Goal: Information Seeking & Learning: Learn about a topic

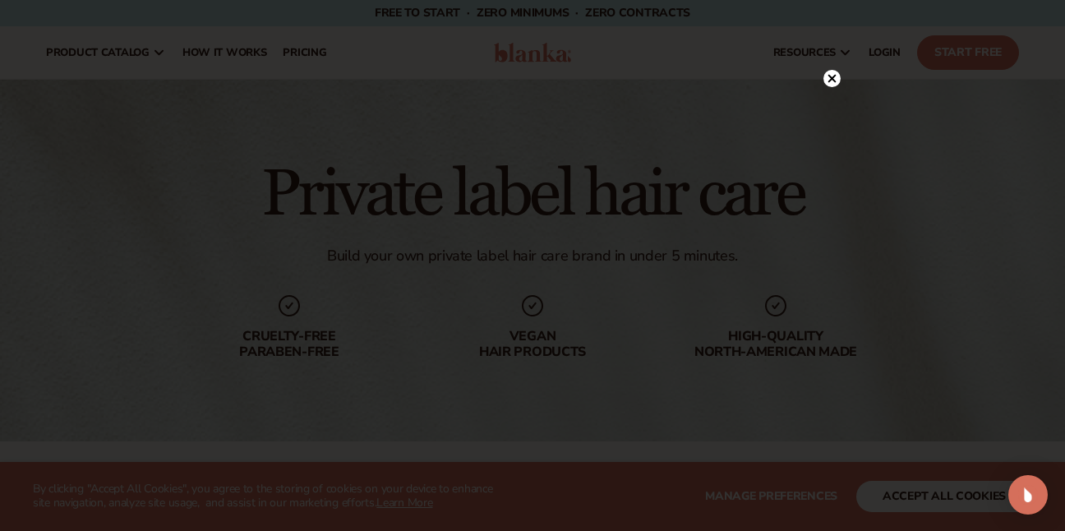
click at [828, 84] on circle at bounding box center [831, 78] width 17 height 17
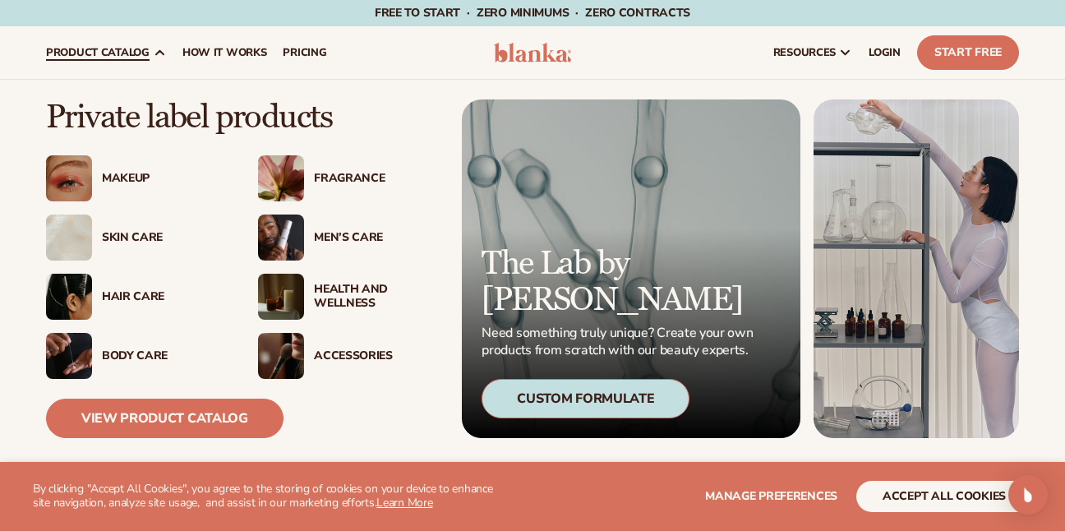
click at [132, 299] on div "Hair Care" at bounding box center [163, 297] width 123 height 14
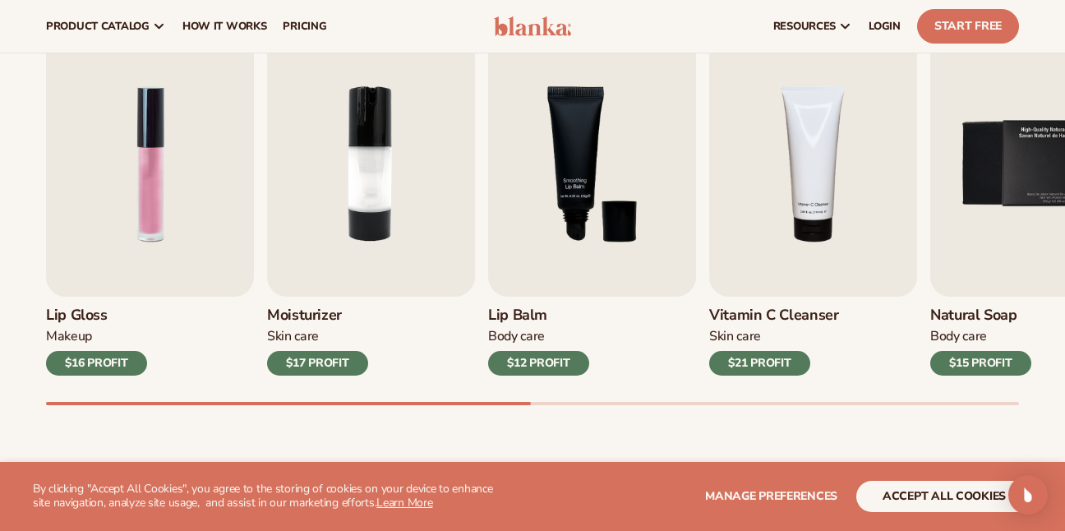
scroll to position [535, 0]
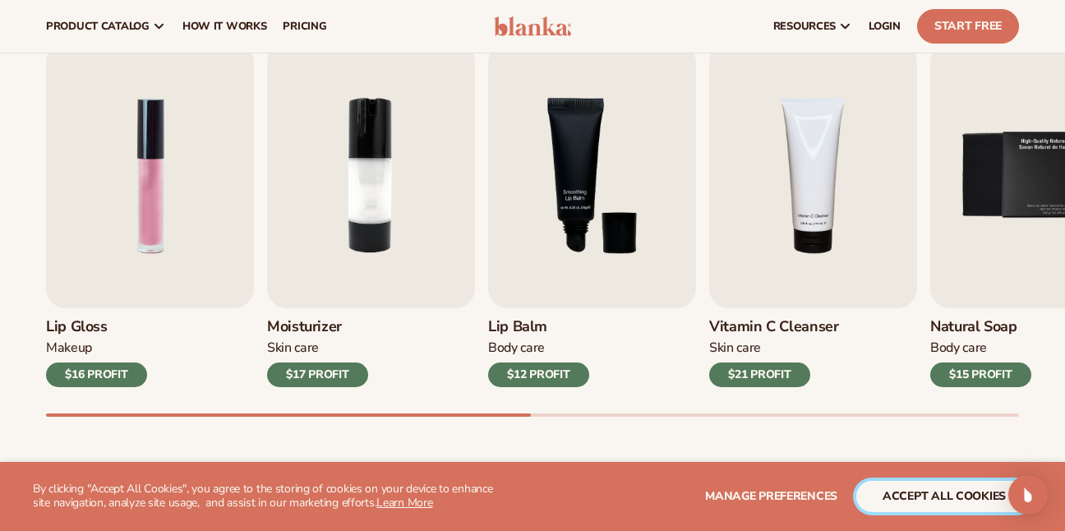
click at [887, 495] on button "accept all cookies" at bounding box center [944, 496] width 176 height 31
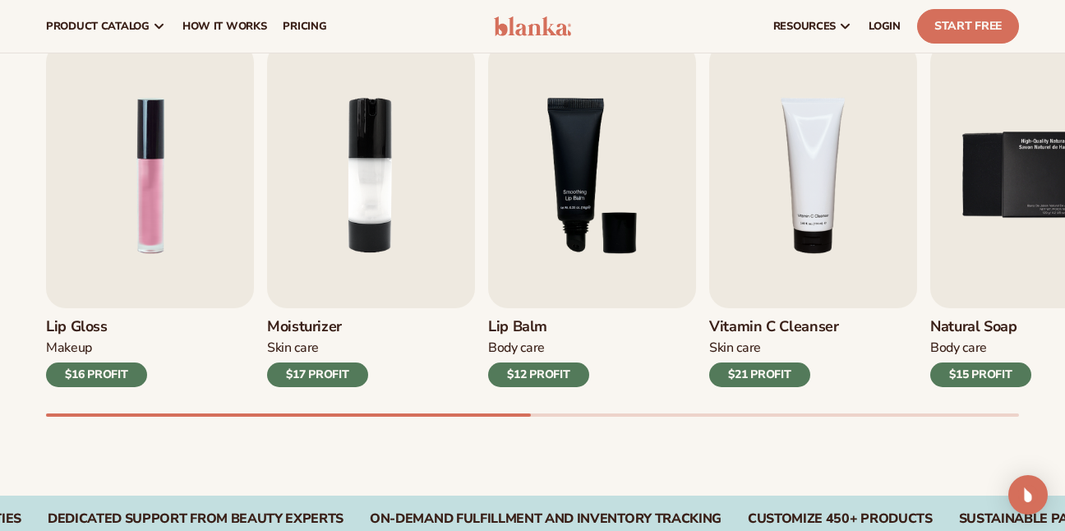
drag, startPoint x: 511, startPoint y: 412, endPoint x: 636, endPoint y: 411, distance: 124.9
click at [636, 411] on div "Lip Gloss Makeup $16 PROFIT Moisturizer Skin Care $17 PROFIT Lip Balm Body Care…" at bounding box center [555, 230] width 1019 height 374
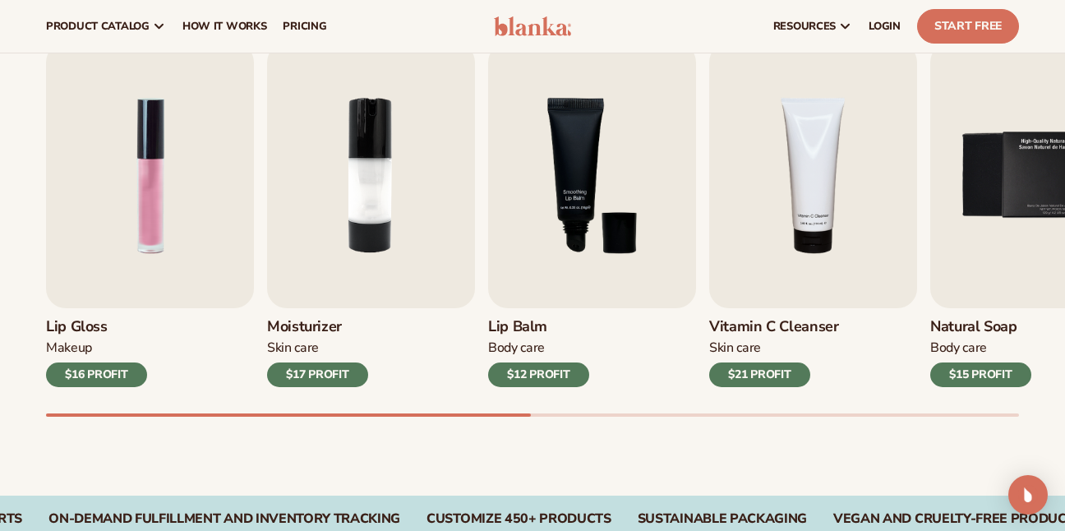
click at [1019, 416] on div at bounding box center [532, 414] width 973 height 3
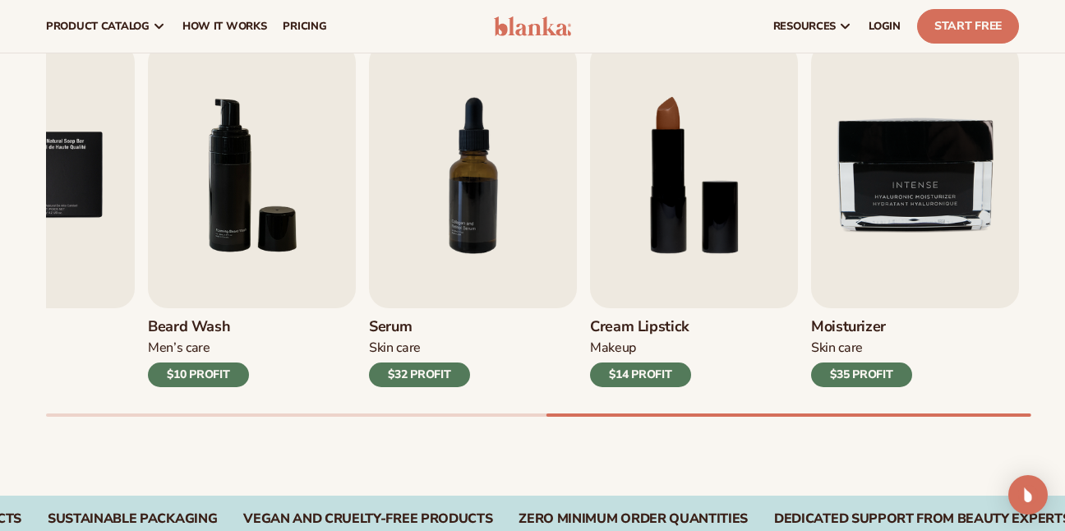
click at [1019, 416] on div at bounding box center [788, 414] width 485 height 3
click at [460, 412] on div "Lip Gloss Makeup $16 PROFIT Moisturizer Skin Care $17 PROFIT Lip Balm Body Care…" at bounding box center [555, 230] width 1019 height 374
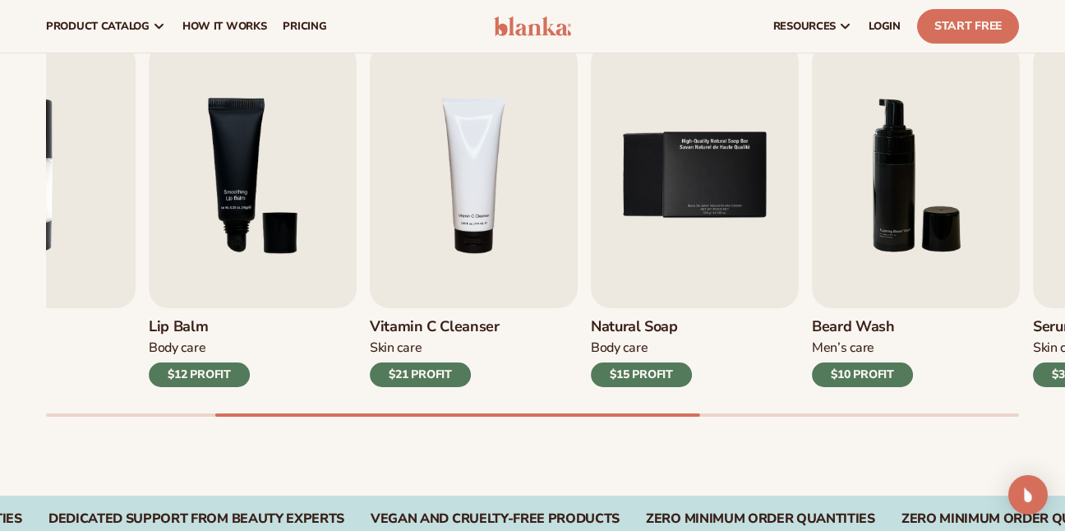
click at [458, 414] on div at bounding box center [532, 414] width 973 height 3
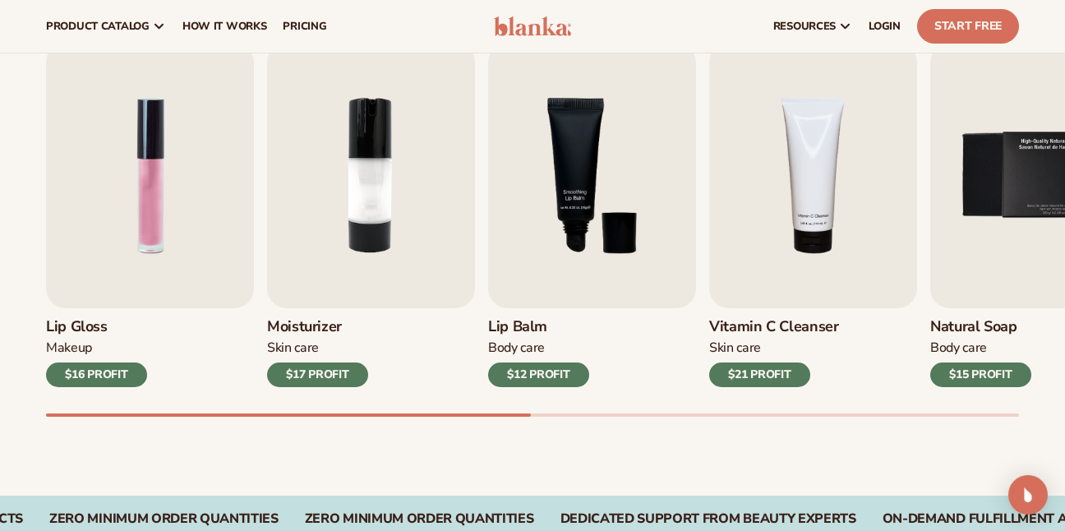
click at [239, 416] on div at bounding box center [532, 414] width 973 height 3
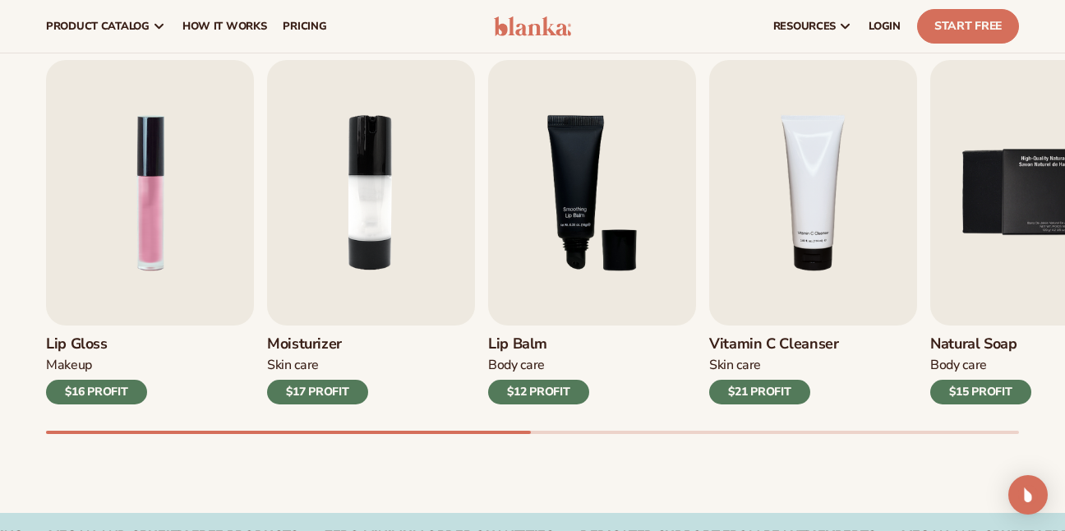
scroll to position [505, 0]
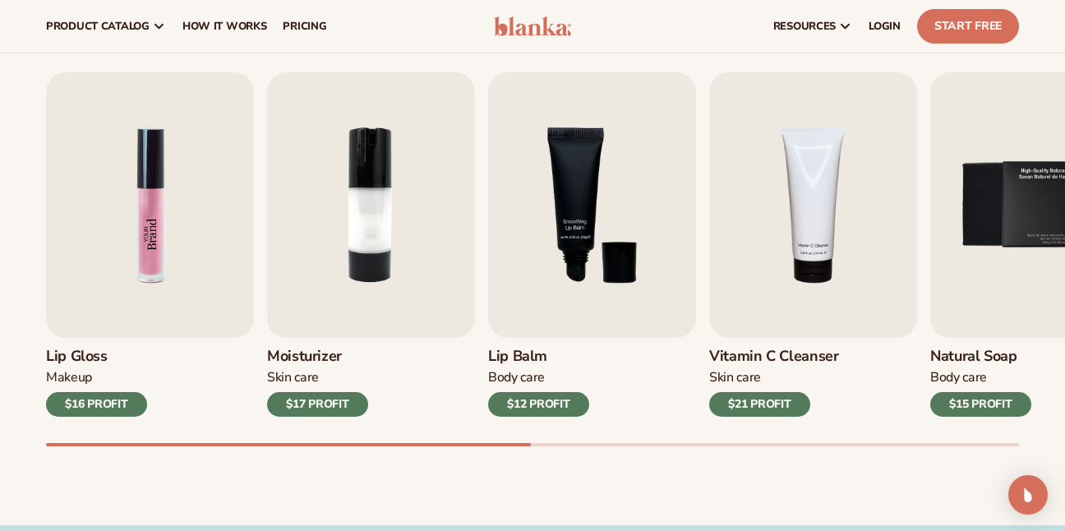
click at [157, 282] on img "1 / 9" at bounding box center [150, 204] width 208 height 265
click at [111, 394] on div "$16 PROFIT" at bounding box center [96, 404] width 101 height 25
click at [107, 287] on img "1 / 9" at bounding box center [150, 204] width 208 height 265
click at [160, 240] on img "1 / 9" at bounding box center [150, 204] width 208 height 265
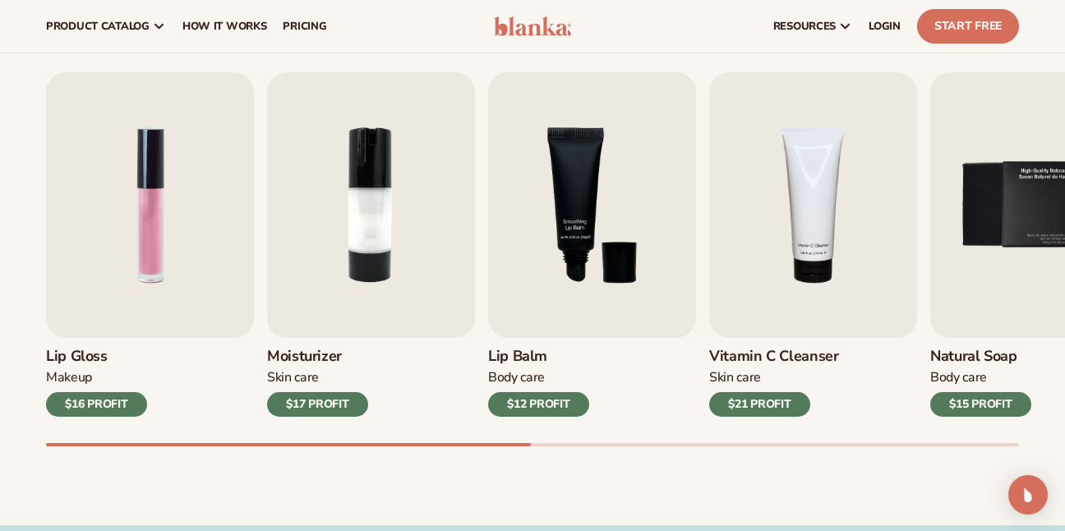
click at [93, 403] on div "$16 PROFIT" at bounding box center [96, 404] width 101 height 25
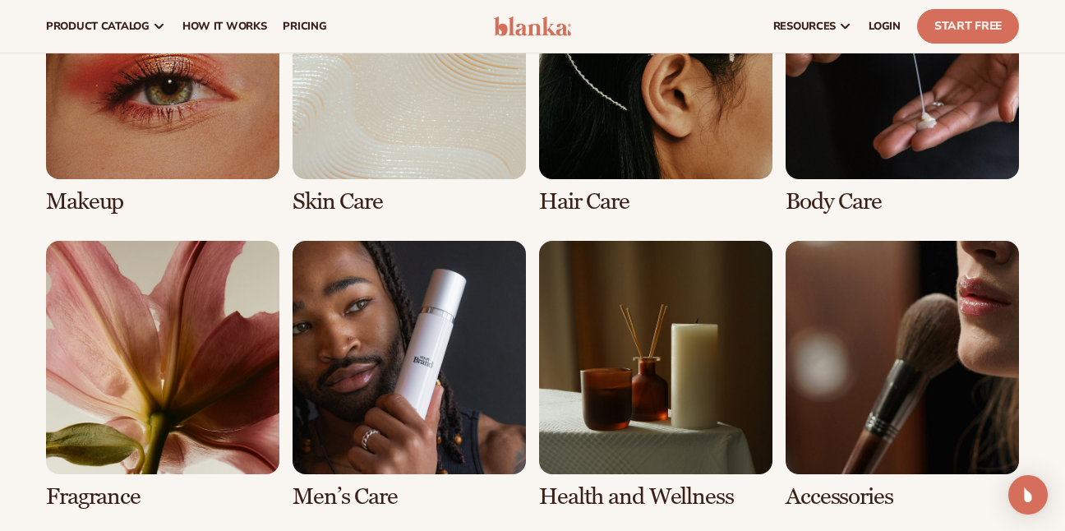
scroll to position [1255, 0]
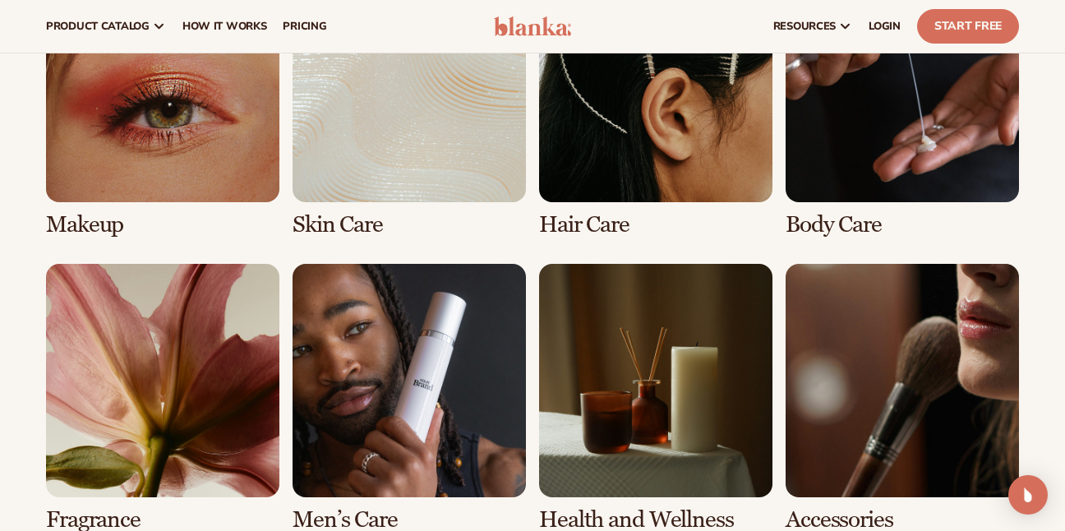
click at [562, 228] on link "3 / 8" at bounding box center [655, 103] width 233 height 269
click at [579, 178] on link "3 / 8" at bounding box center [655, 103] width 233 height 269
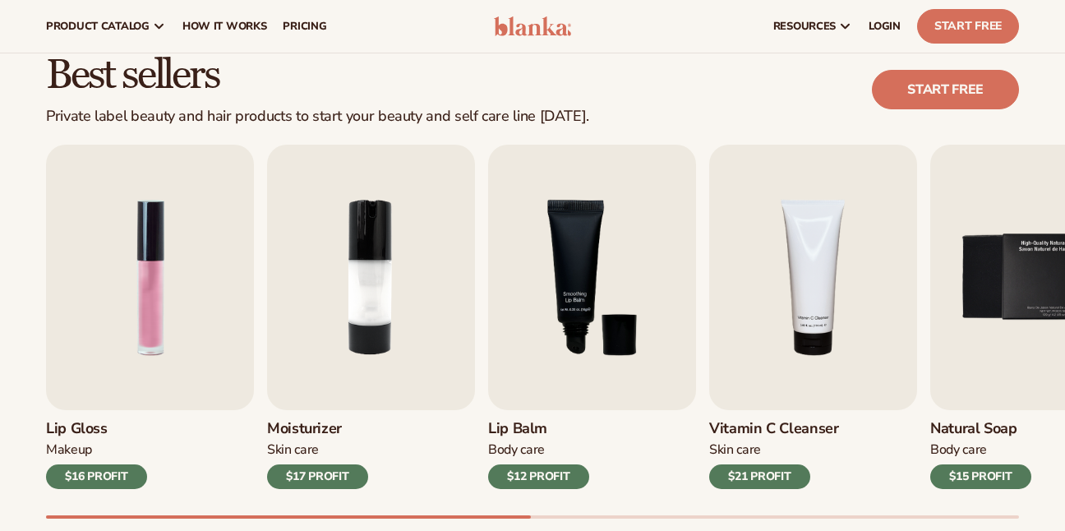
scroll to position [395, 0]
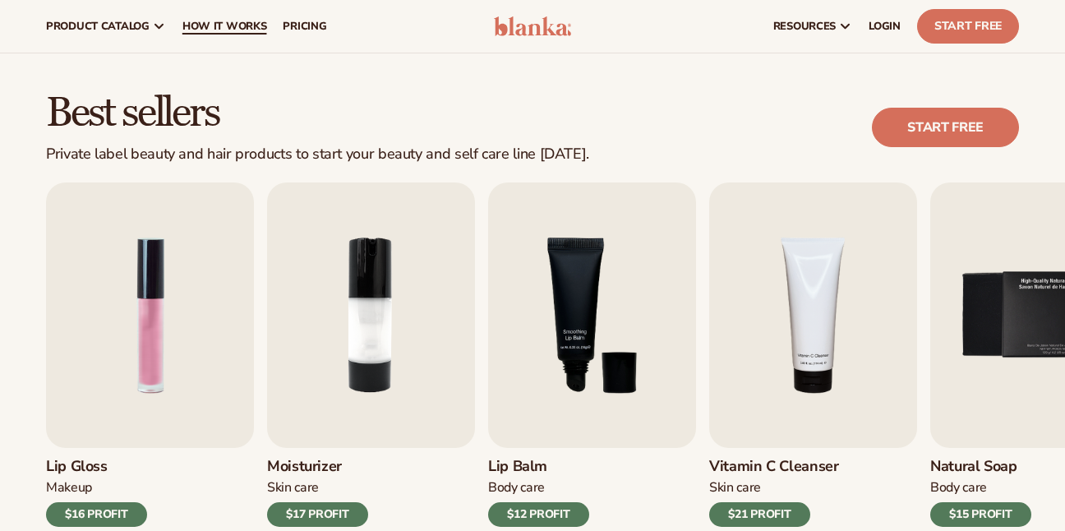
click at [226, 24] on span "How It Works" at bounding box center [224, 26] width 85 height 13
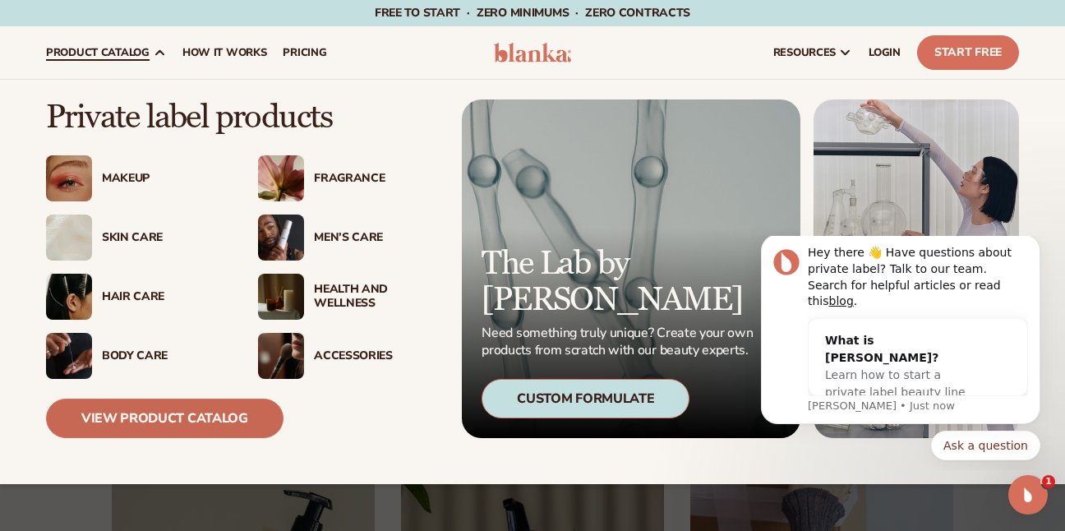
click at [115, 416] on link "View Product Catalog" at bounding box center [164, 417] width 237 height 39
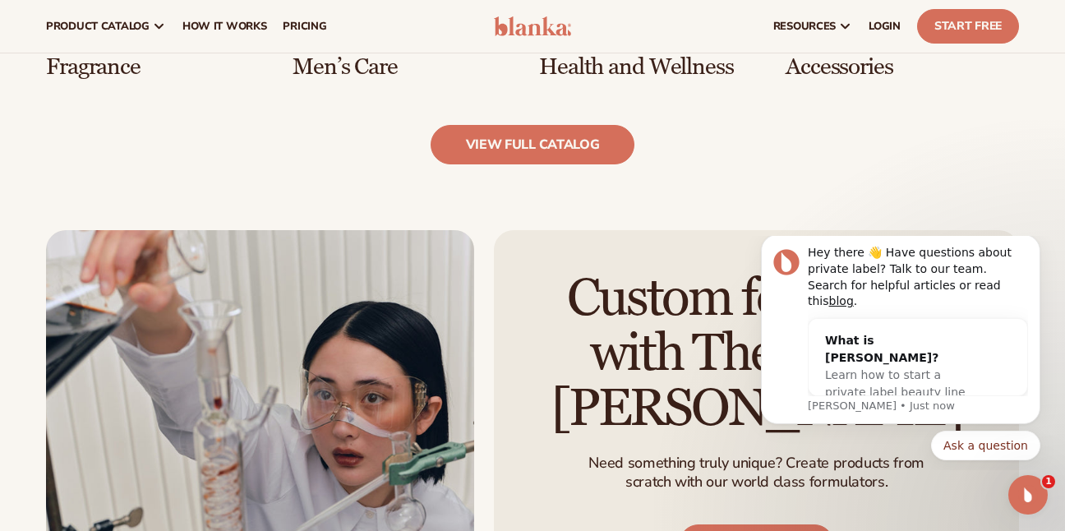
scroll to position [1660, 0]
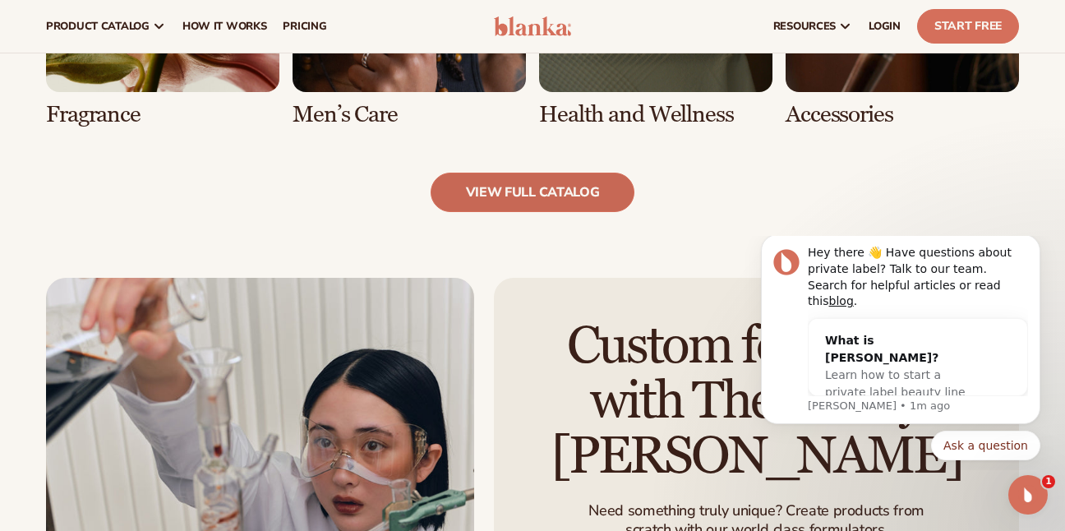
click at [495, 202] on link "view full catalog" at bounding box center [532, 192] width 205 height 39
